Goal: Task Accomplishment & Management: Manage account settings

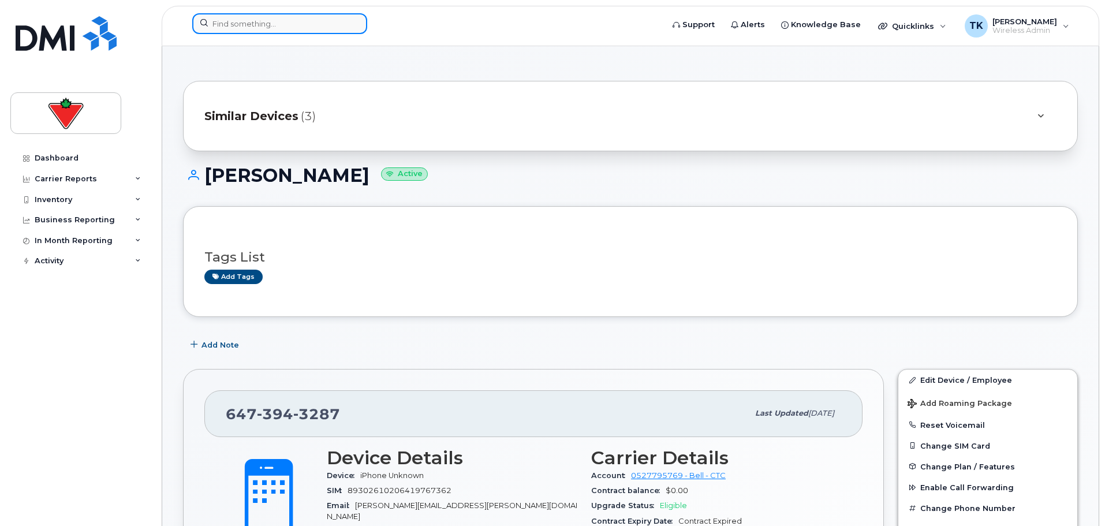
click at [249, 20] on input at bounding box center [279, 23] width 175 height 21
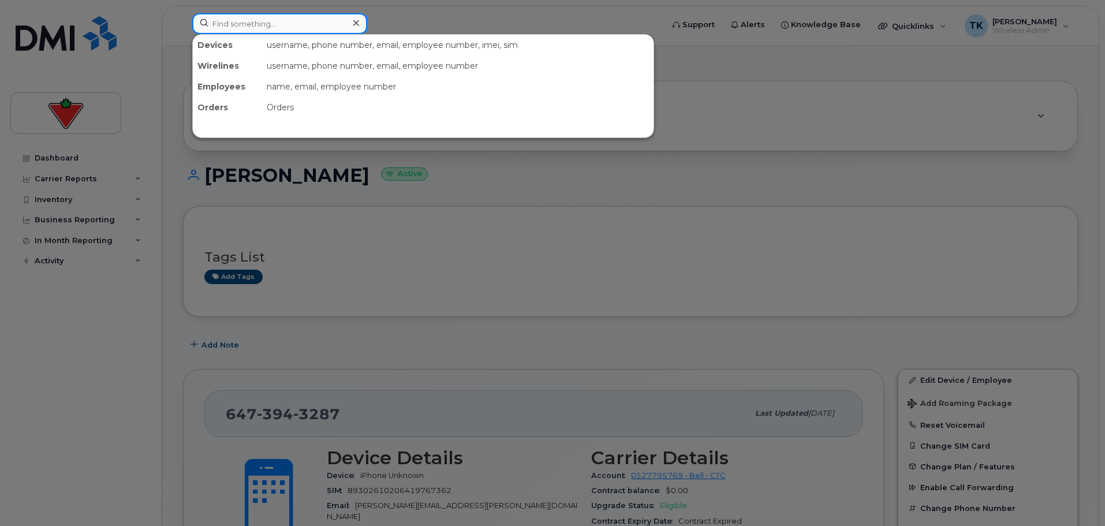
paste input "289-668-2136"
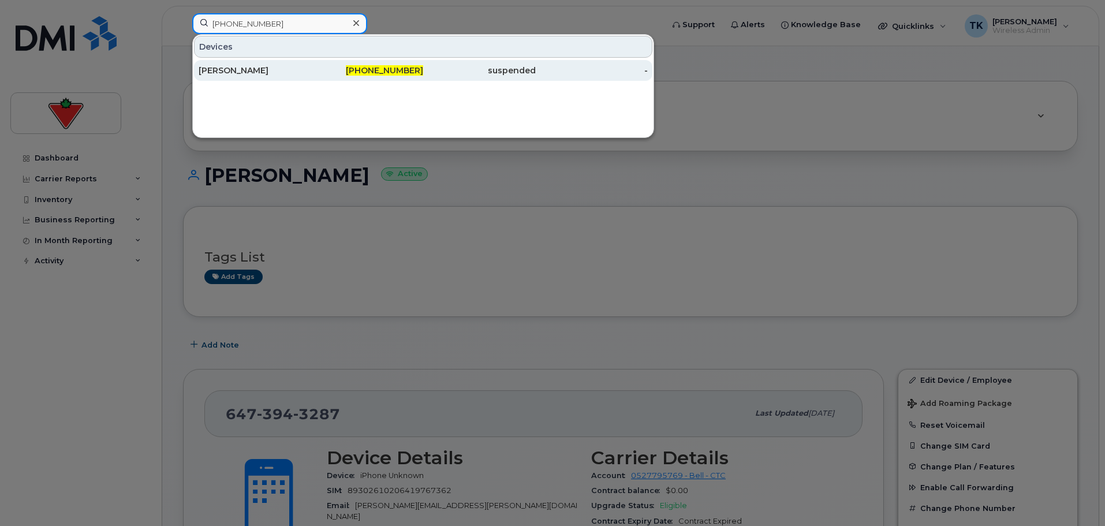
type input "289-668-2136"
click at [253, 75] on div "[PERSON_NAME]" at bounding box center [255, 71] width 113 height 12
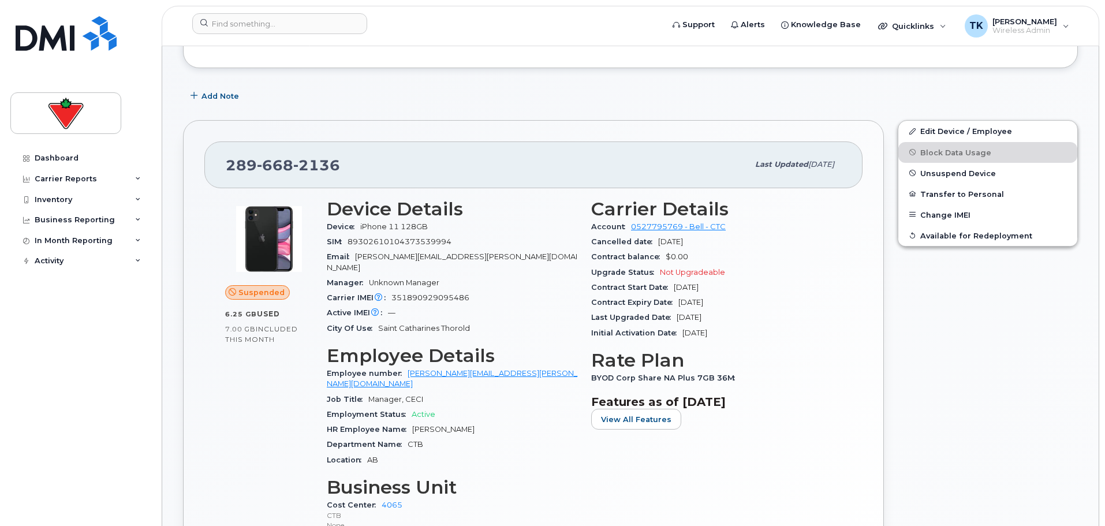
scroll to position [173, 0]
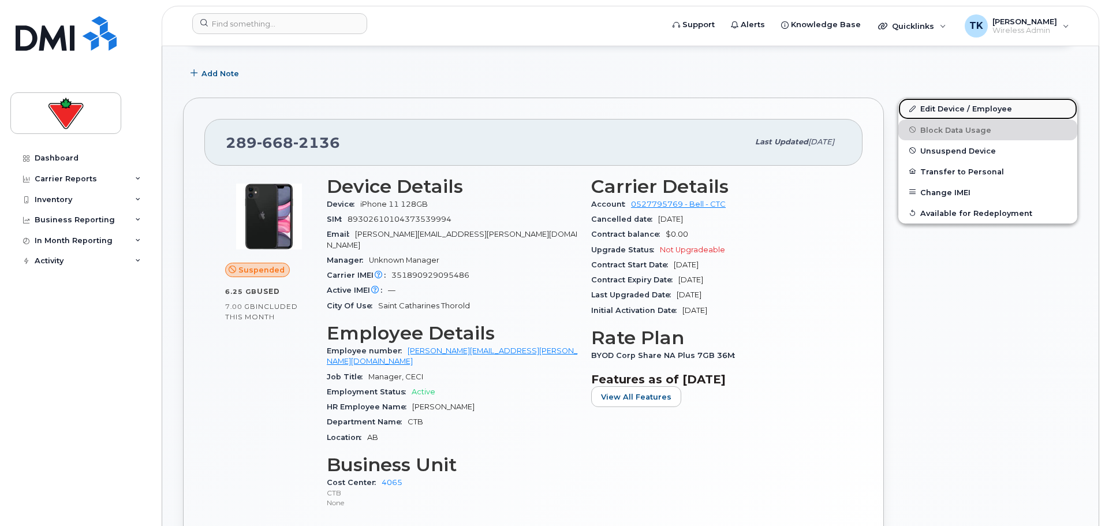
click at [956, 111] on link "Edit Device / Employee" at bounding box center [987, 108] width 179 height 21
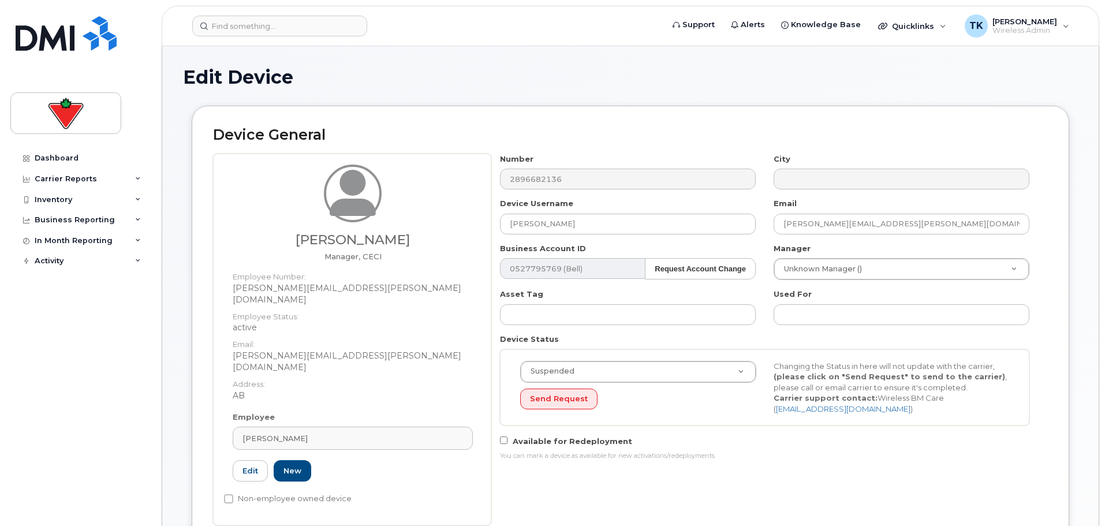
click at [357, 150] on div "Device General [PERSON_NAME] Manager, CECI Employee Number: [PERSON_NAME][EMAIL…" at bounding box center [630, 326] width 877 height 441
click at [300, 14] on header "Support Alerts Knowledge Base Quicklinks Suspend / Cancel Device Change SIM Car…" at bounding box center [630, 26] width 937 height 40
click at [279, 23] on input at bounding box center [279, 26] width 175 height 21
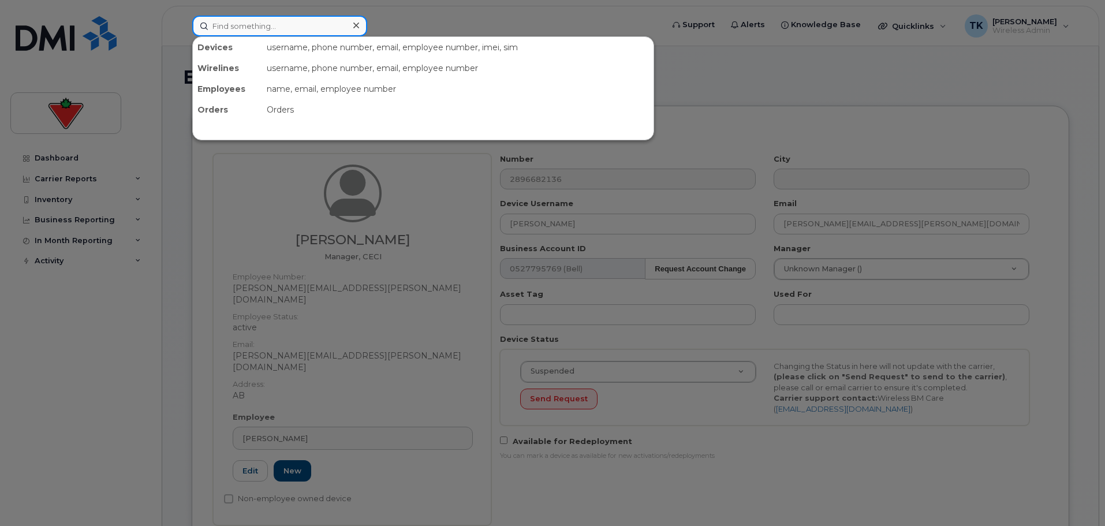
paste input "2896682136"
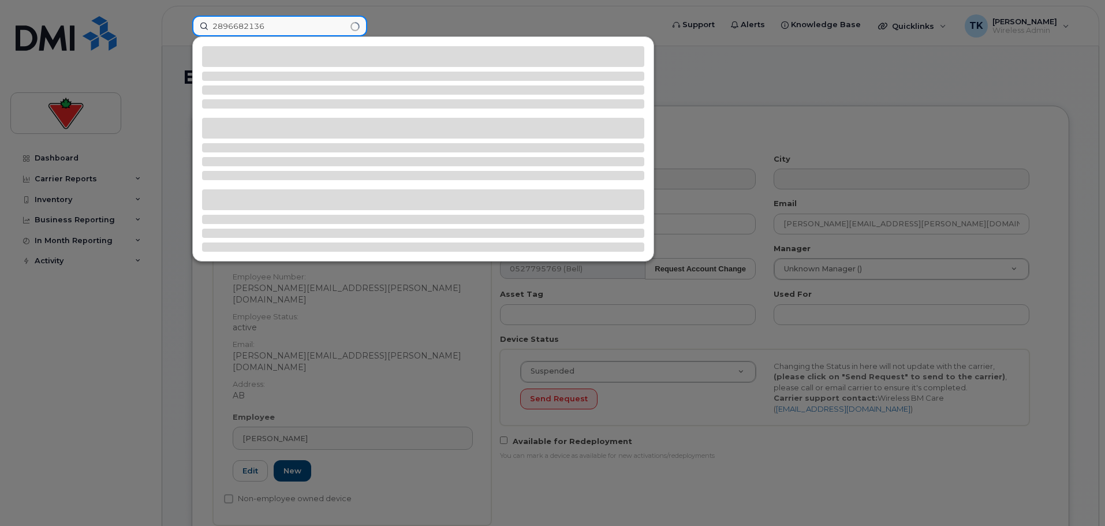
drag, startPoint x: 280, startPoint y: 22, endPoint x: 52, endPoint y: -5, distance: 230.1
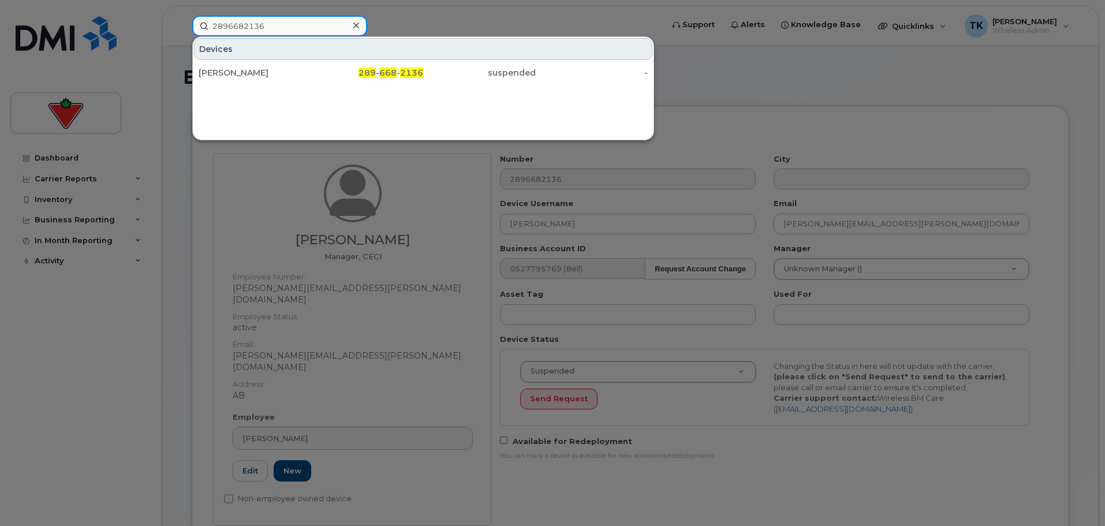
type input "2896682136"
